Goal: Task Accomplishment & Management: Manage account settings

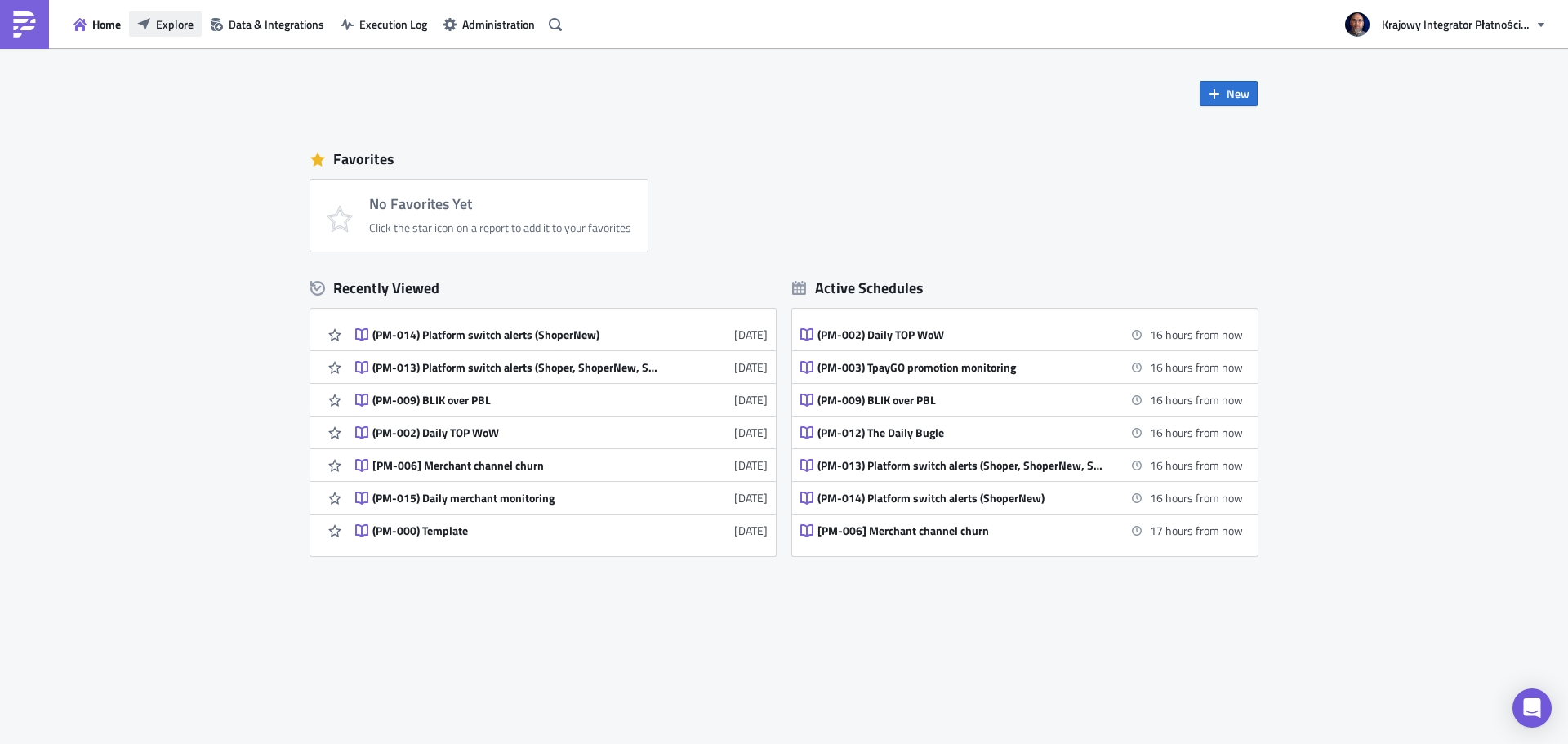
click at [175, 29] on span "Explore" at bounding box center [175, 24] width 38 height 18
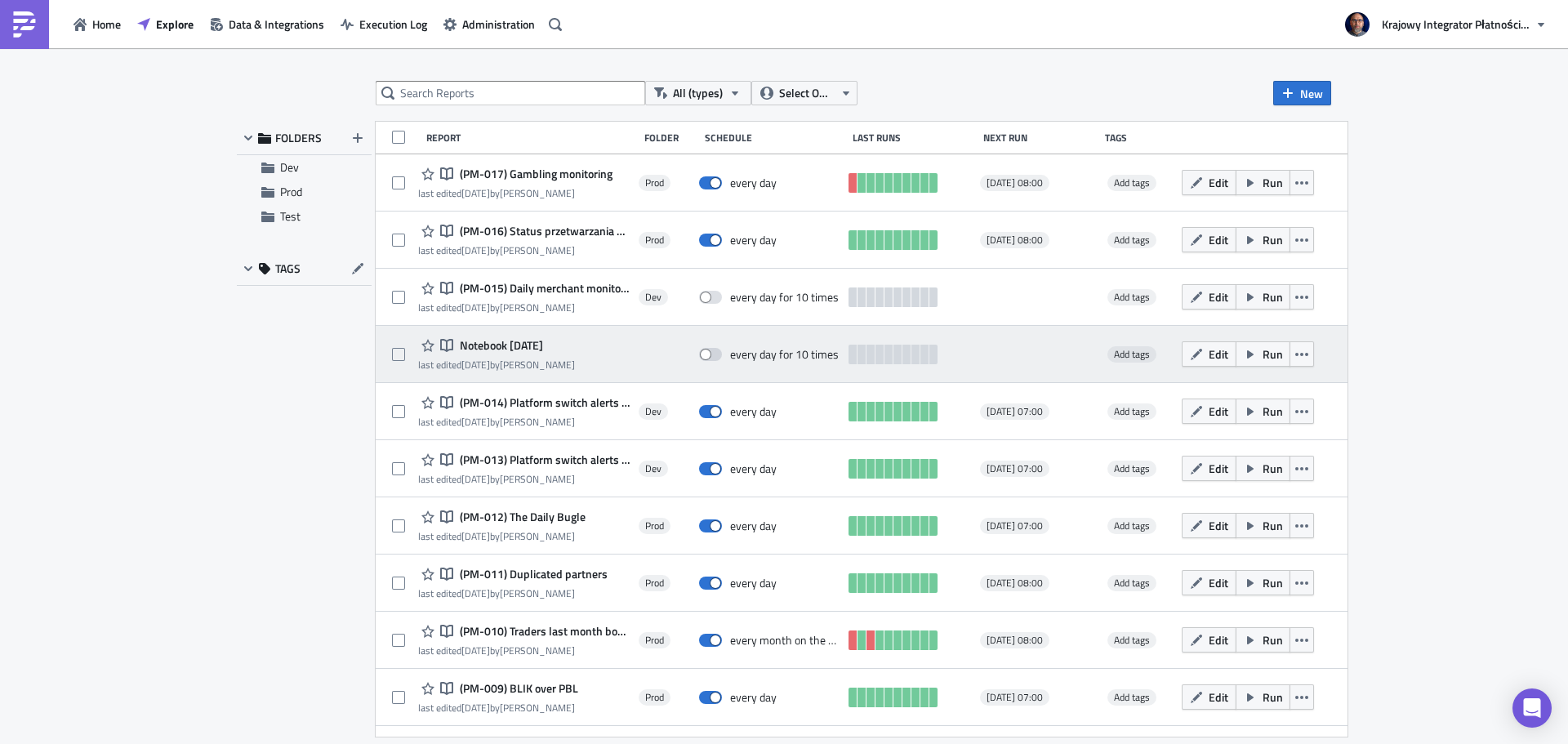
click at [501, 343] on span "Notebook [DATE]" at bounding box center [499, 345] width 88 height 15
click at [400, 355] on span at bounding box center [398, 354] width 13 height 13
click at [400, 355] on input "checkbox" at bounding box center [400, 355] width 11 height 11
checkbox input "true"
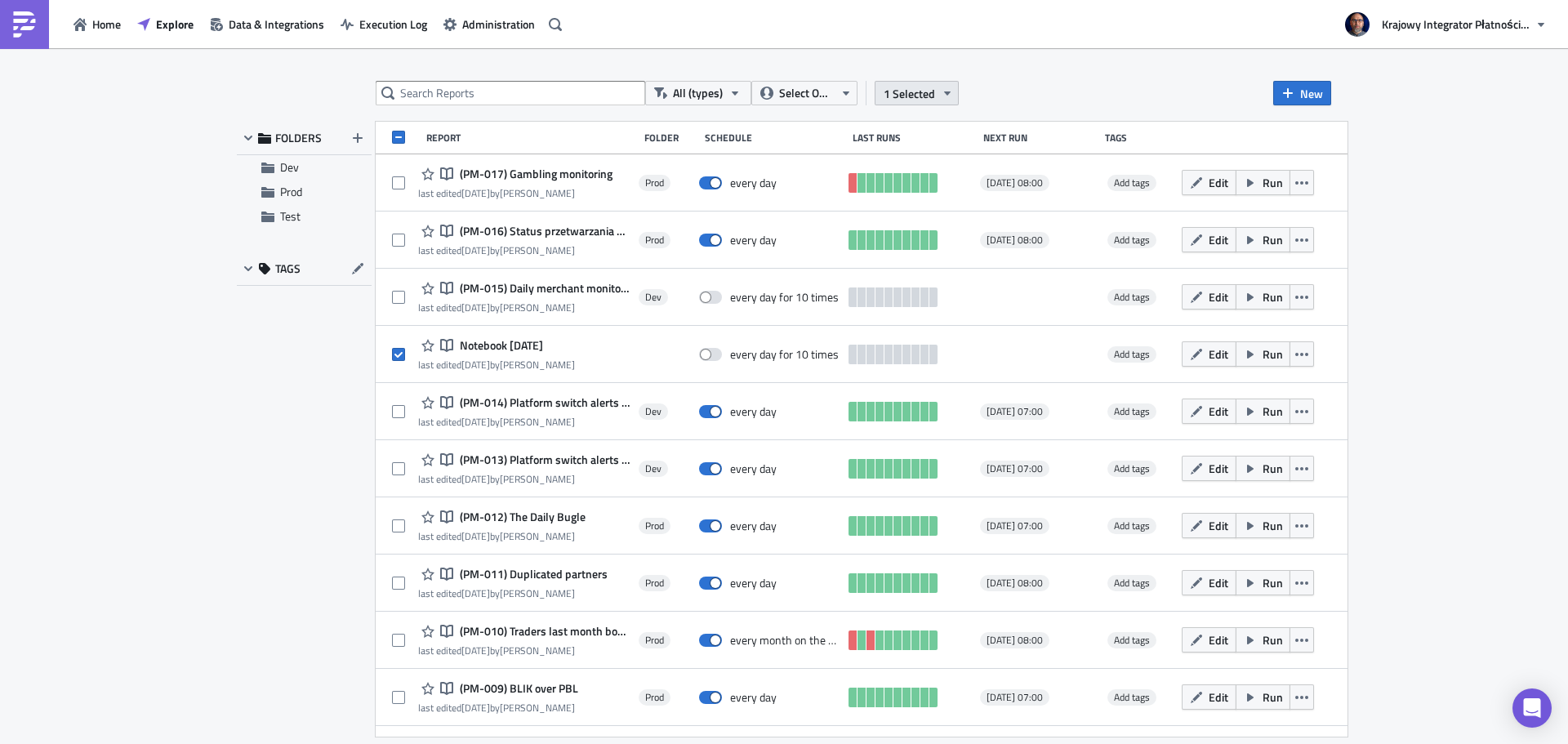
click at [945, 93] on icon "button" at bounding box center [947, 94] width 7 height 4
click at [798, 115] on div "Remove selected" at bounding box center [789, 110] width 108 height 17
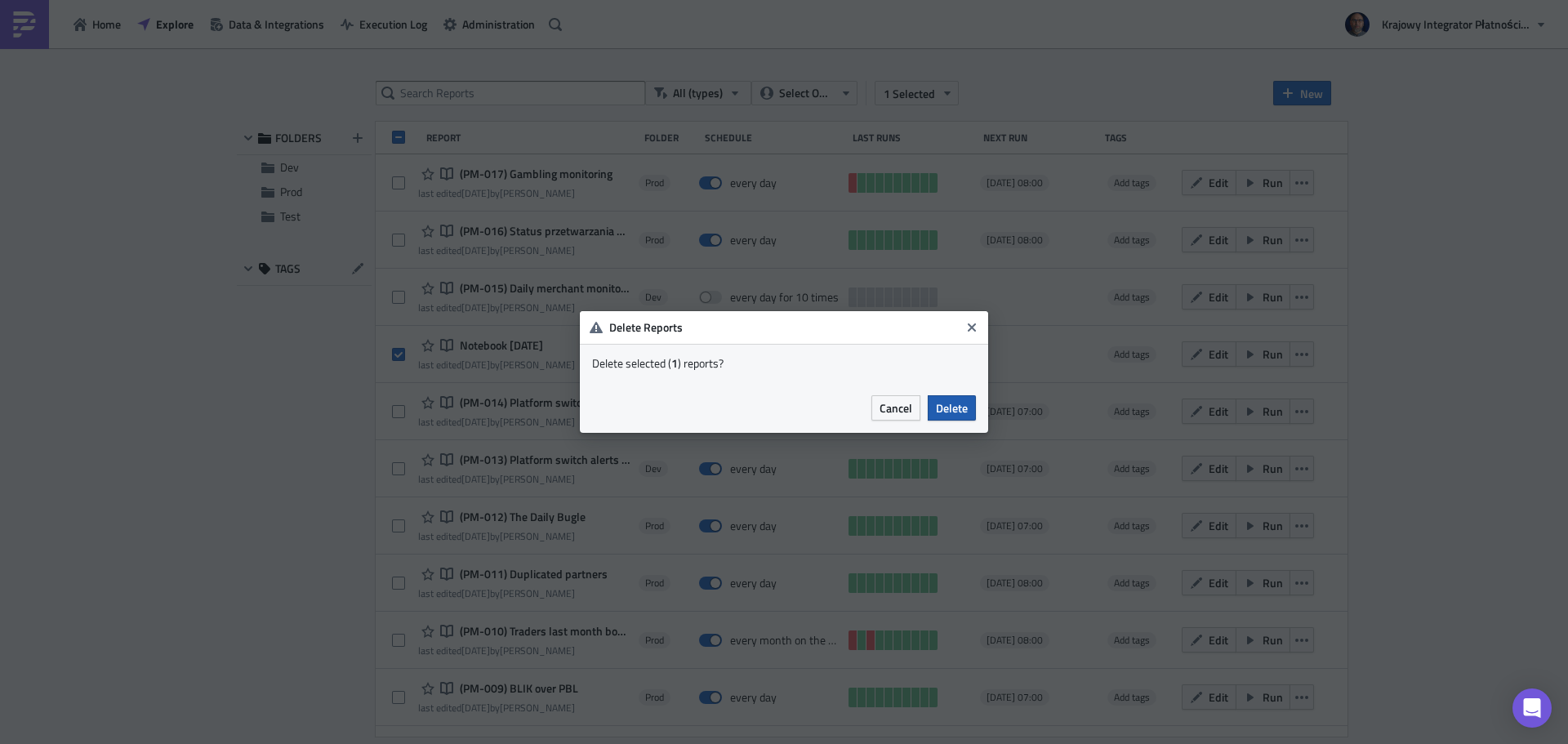
click at [960, 410] on span "Delete" at bounding box center [952, 409] width 32 height 18
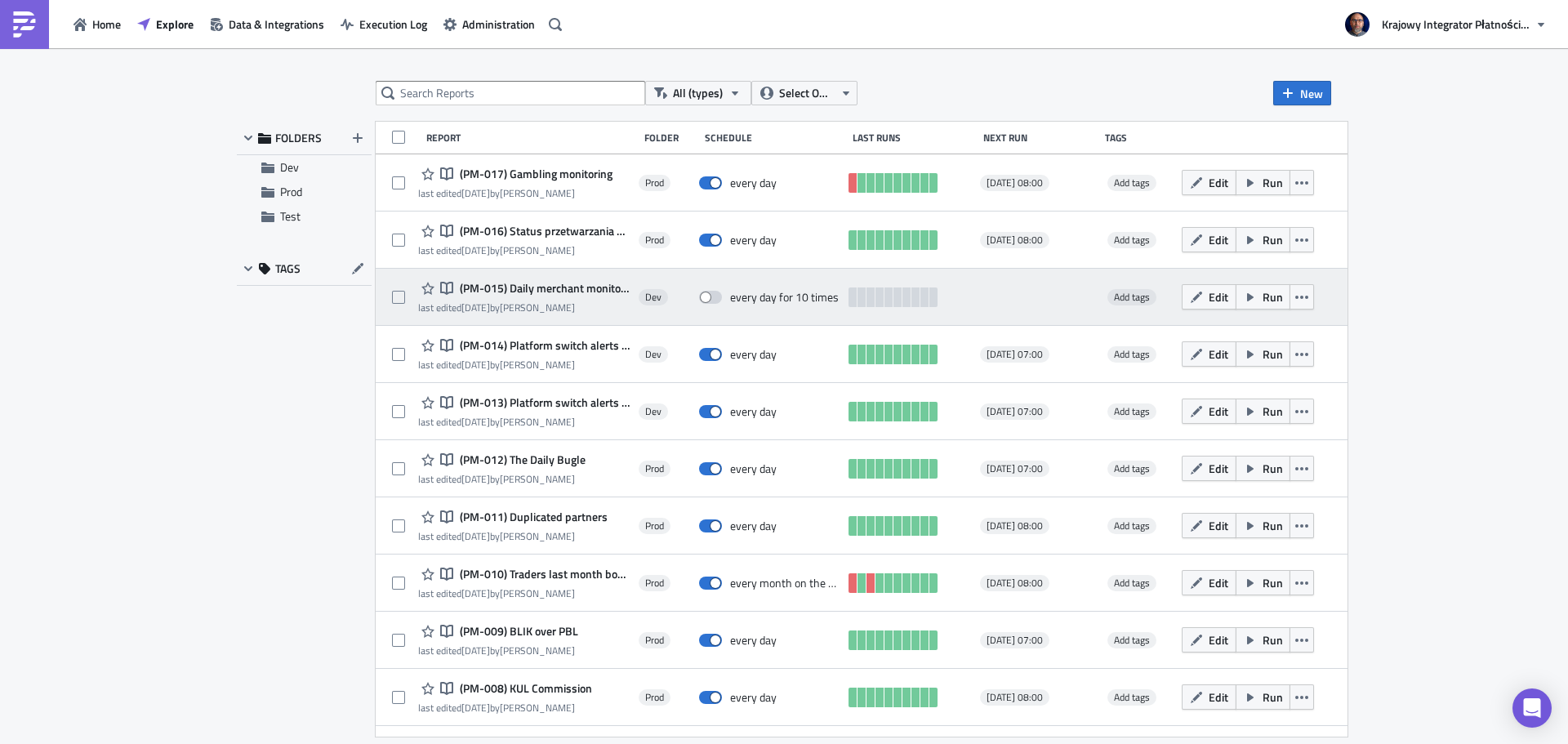
click at [596, 292] on span "(PM-015) Daily merchant monitoring" at bounding box center [542, 288] width 174 height 15
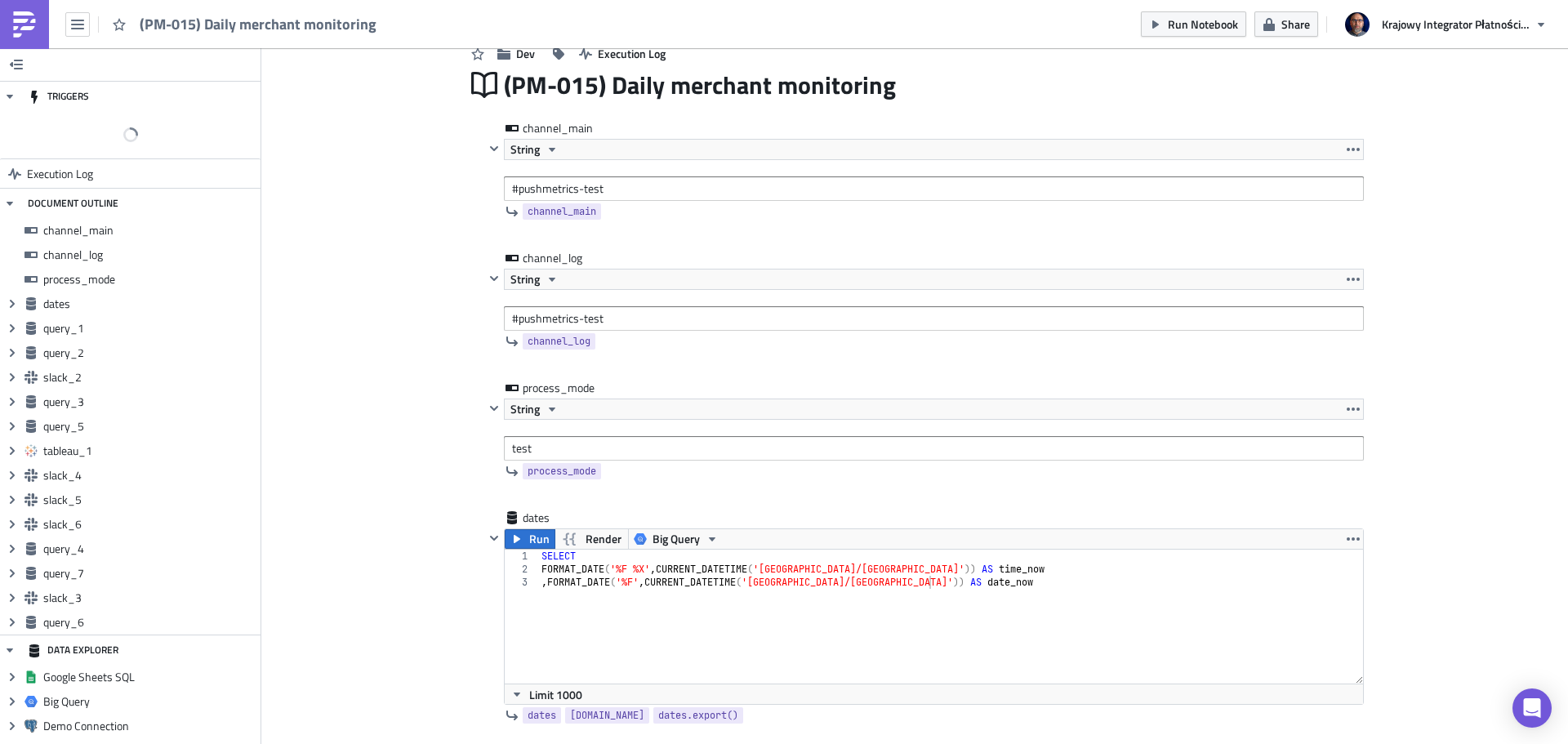
scroll to position [327, 0]
